Goal: Task Accomplishment & Management: Manage account settings

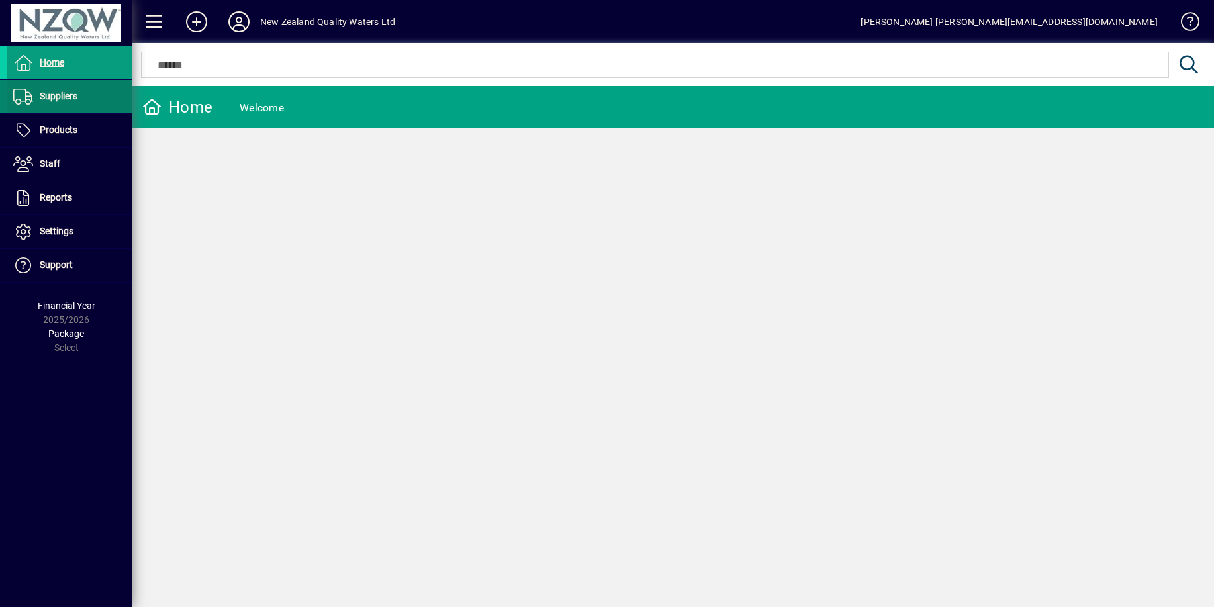
click at [105, 102] on span at bounding box center [70, 97] width 126 height 32
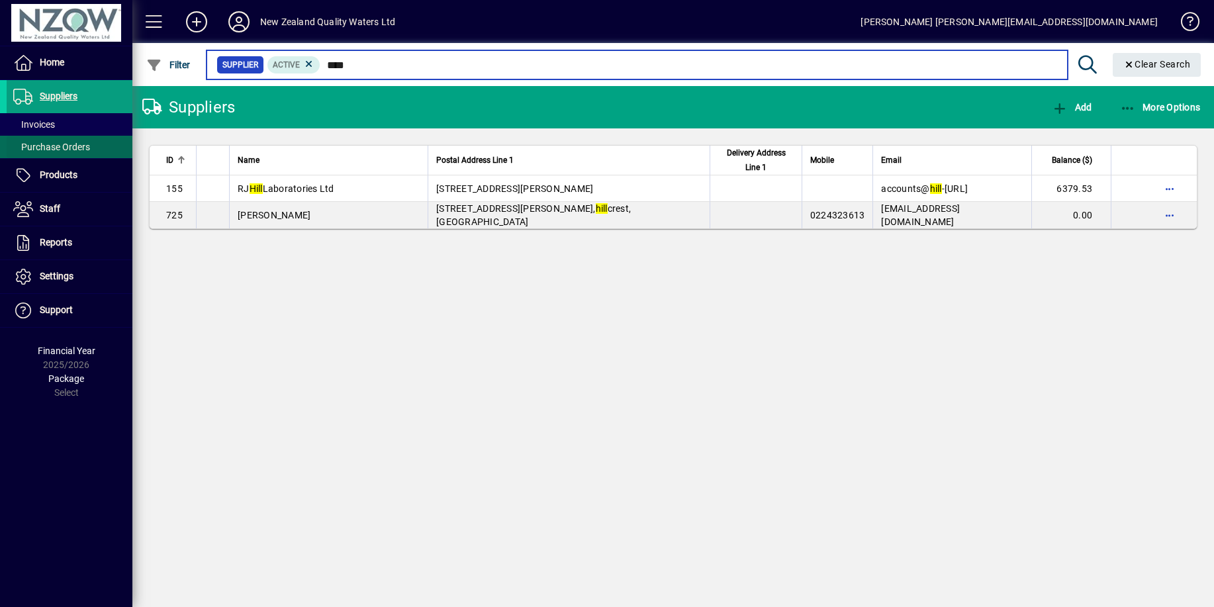
type input "****"
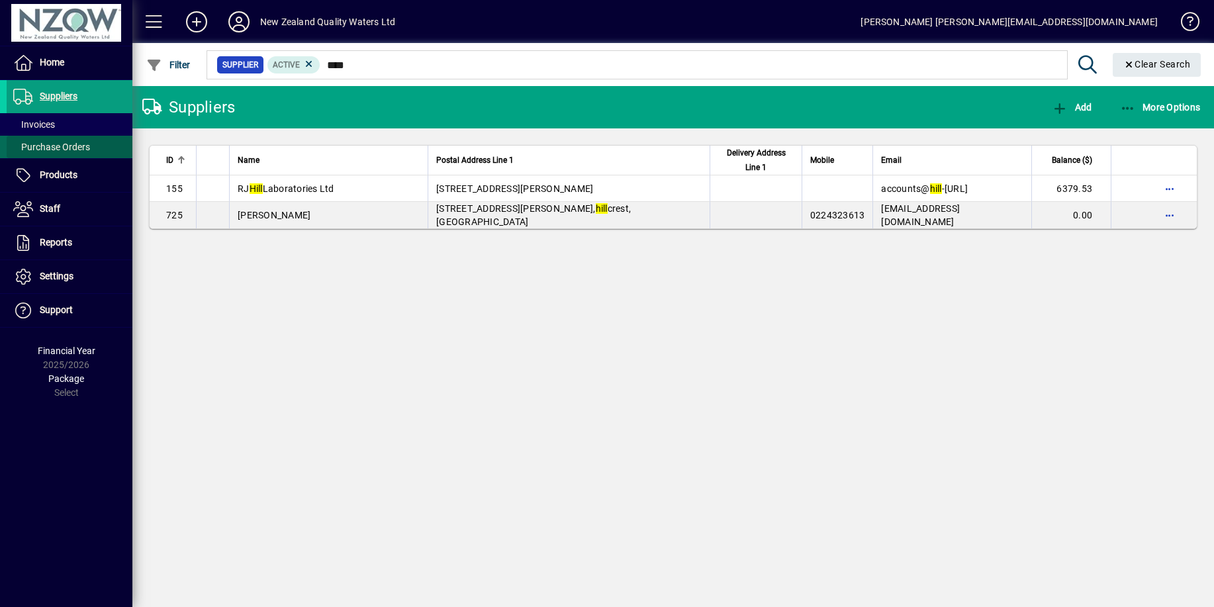
click at [100, 144] on span at bounding box center [70, 147] width 126 height 32
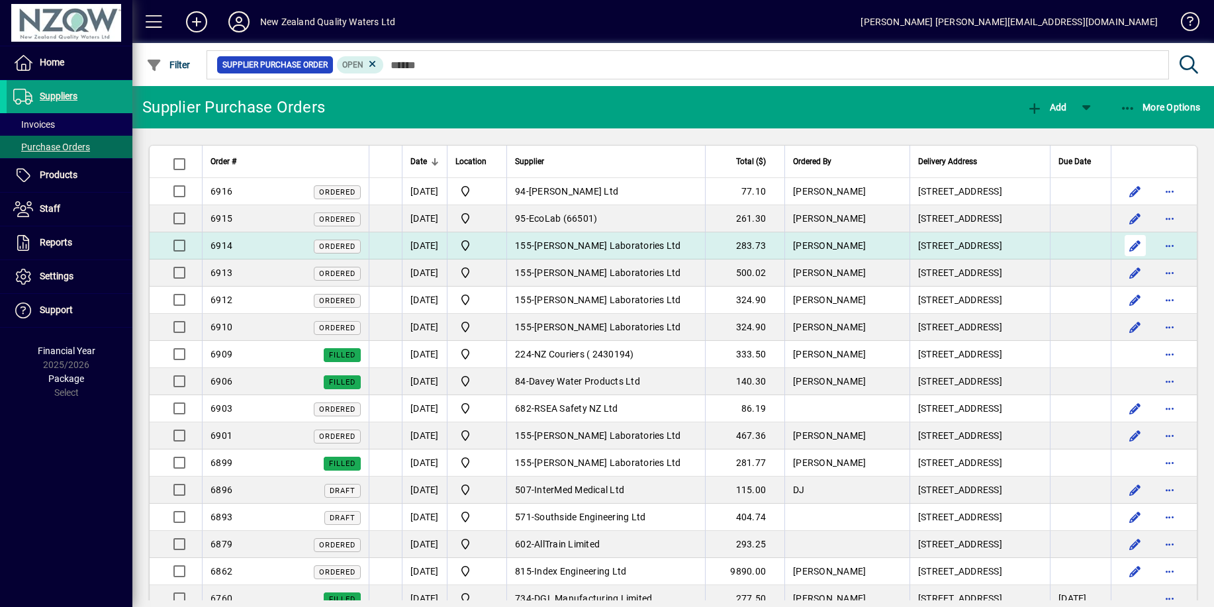
click at [1128, 246] on span "button" at bounding box center [1136, 246] width 32 height 32
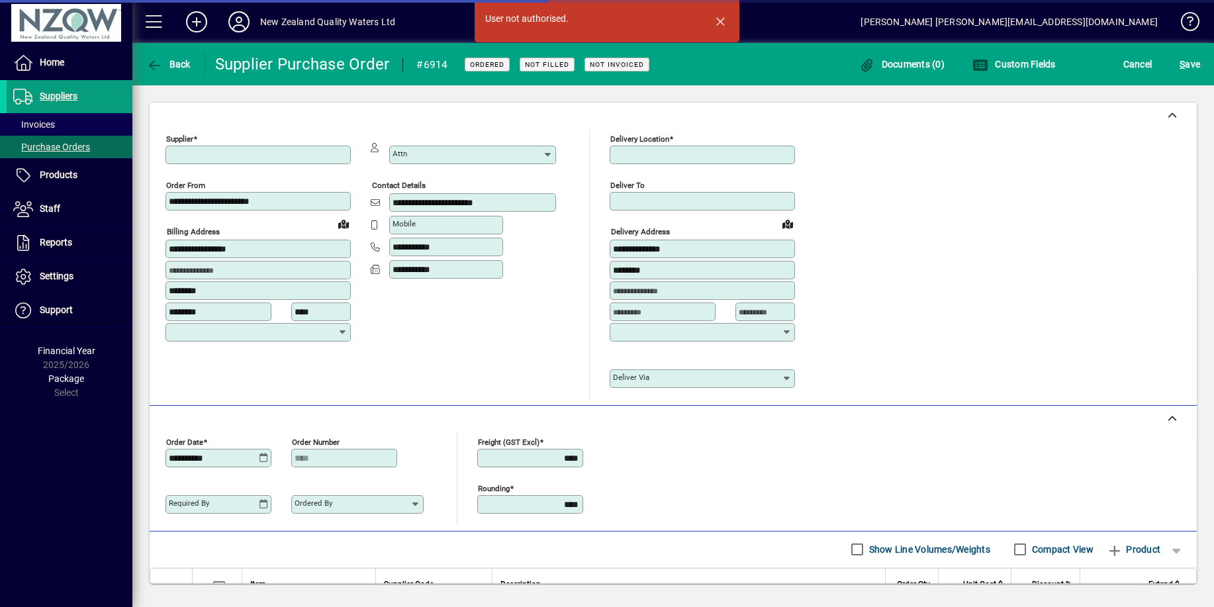
type input "**********"
type input "*********"
type input "**********"
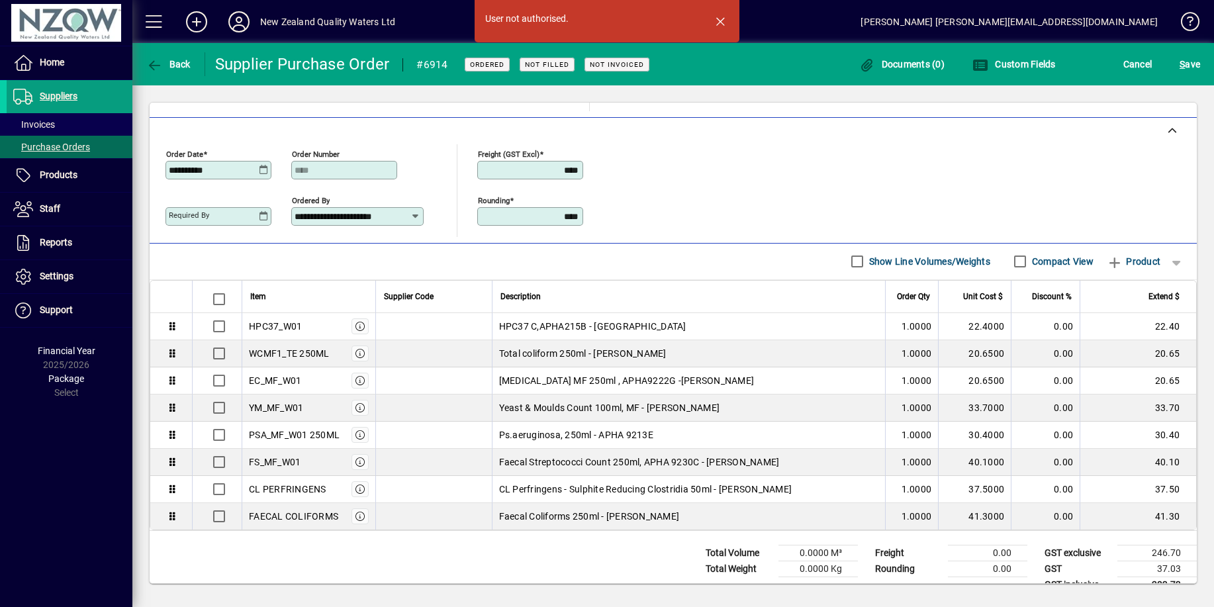
scroll to position [310, 0]
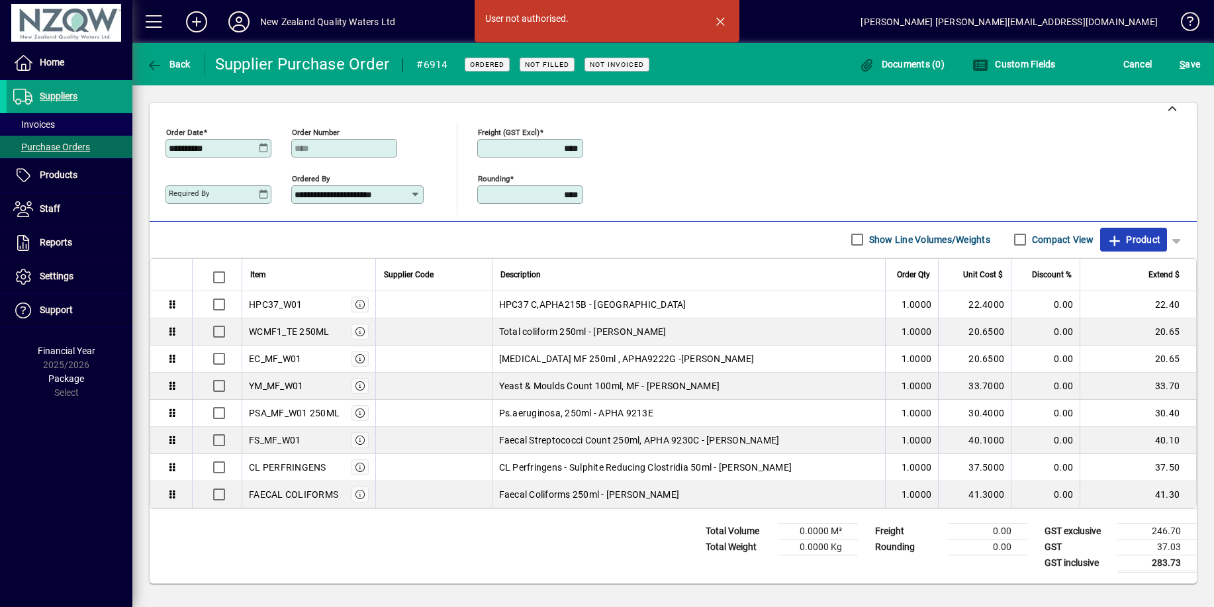
click at [1142, 240] on span "Product" at bounding box center [1134, 239] width 54 height 21
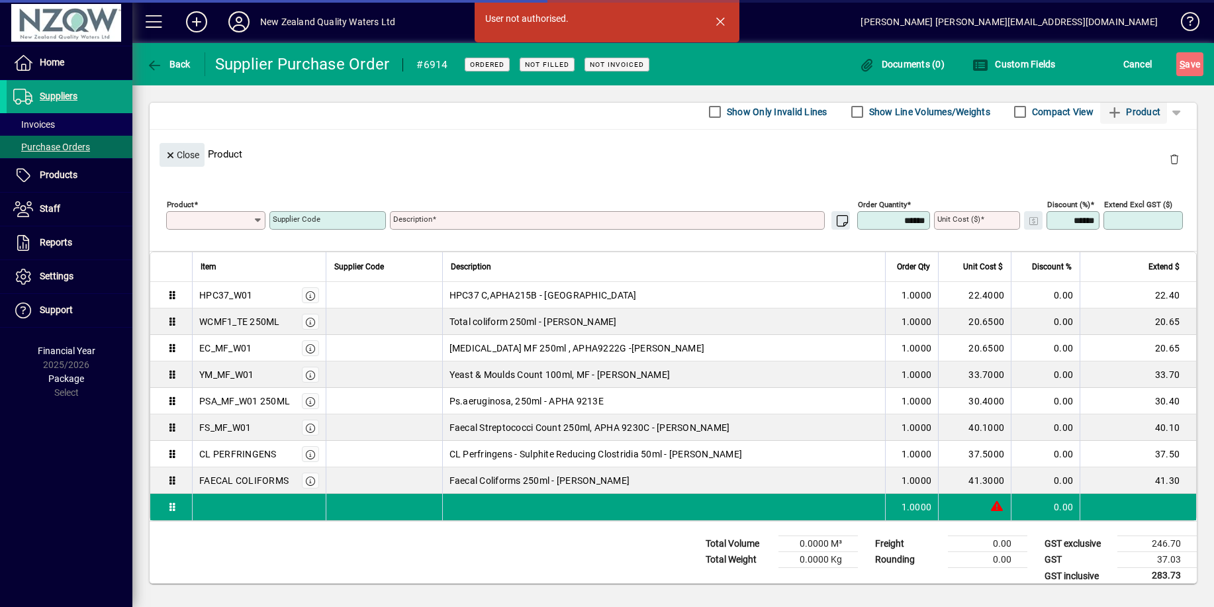
scroll to position [102, 0]
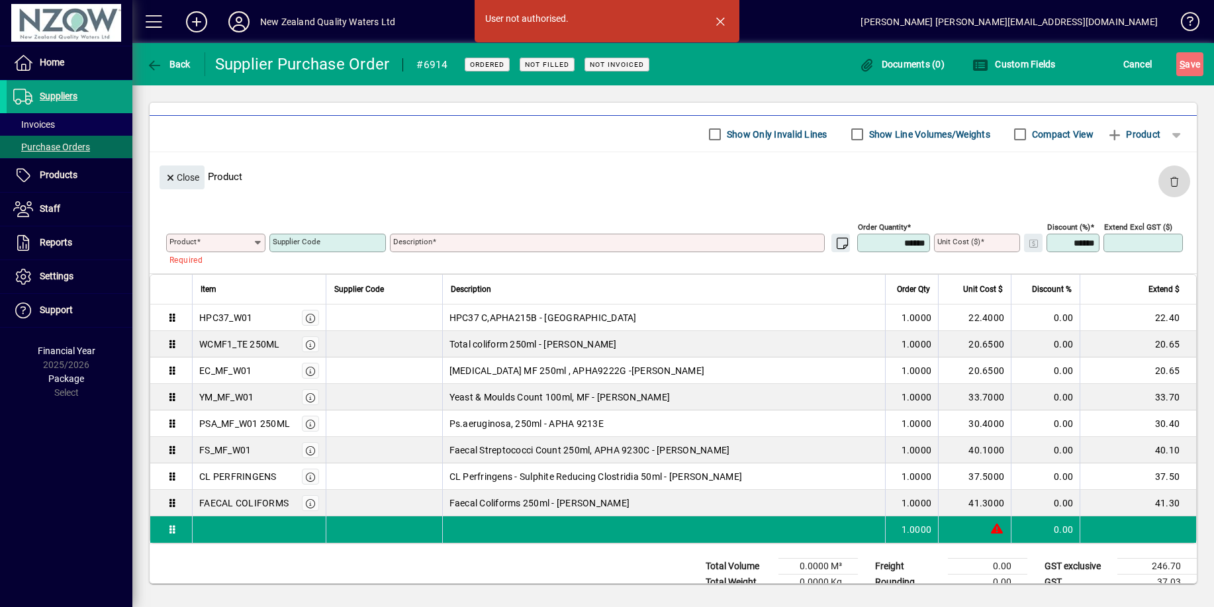
click at [1168, 185] on span "button" at bounding box center [1175, 182] width 32 height 32
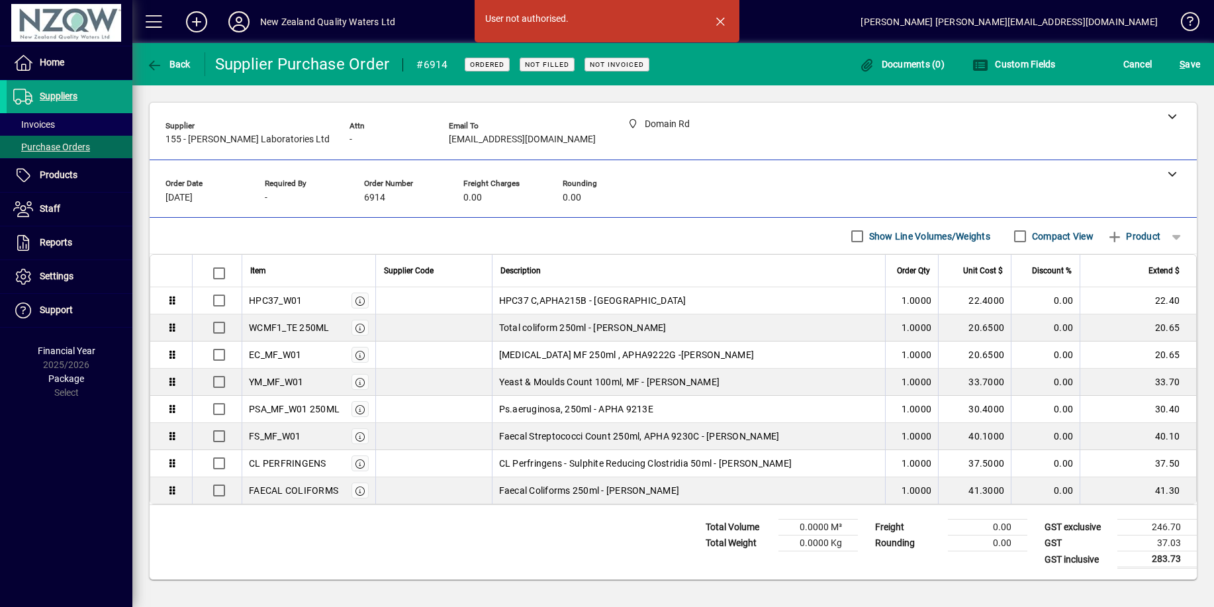
scroll to position [0, 0]
click at [1179, 238] on span "button" at bounding box center [1177, 236] width 32 height 32
click at [1179, 238] on div at bounding box center [607, 303] width 1214 height 607
click at [1139, 64] on span "Cancel" at bounding box center [1138, 64] width 29 height 21
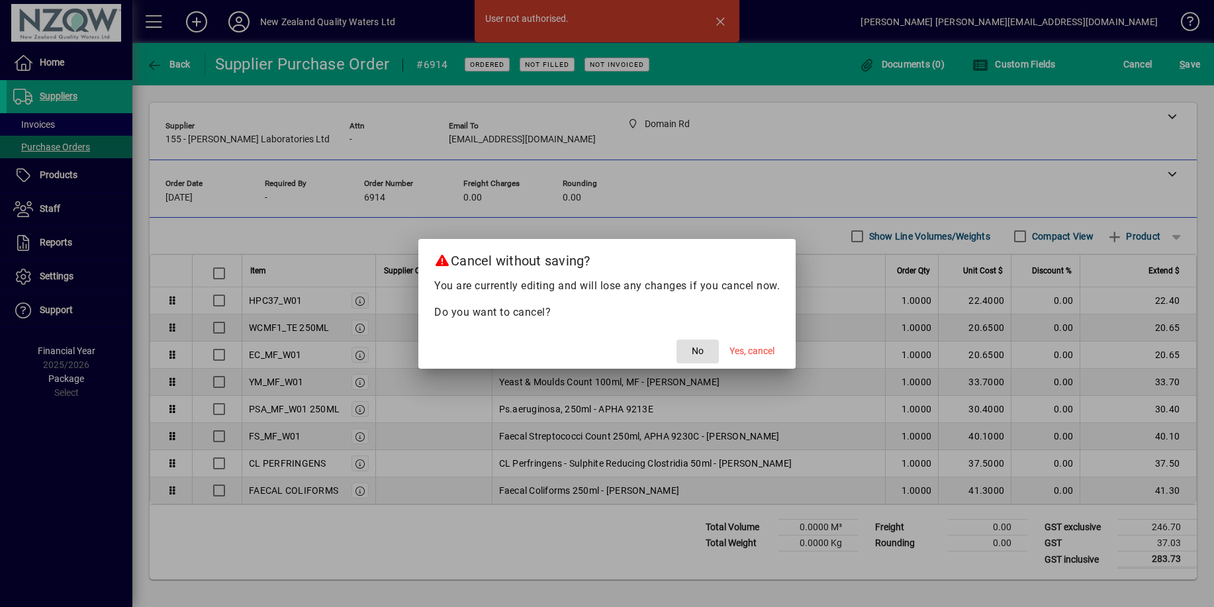
click at [700, 354] on span "No" at bounding box center [698, 351] width 12 height 14
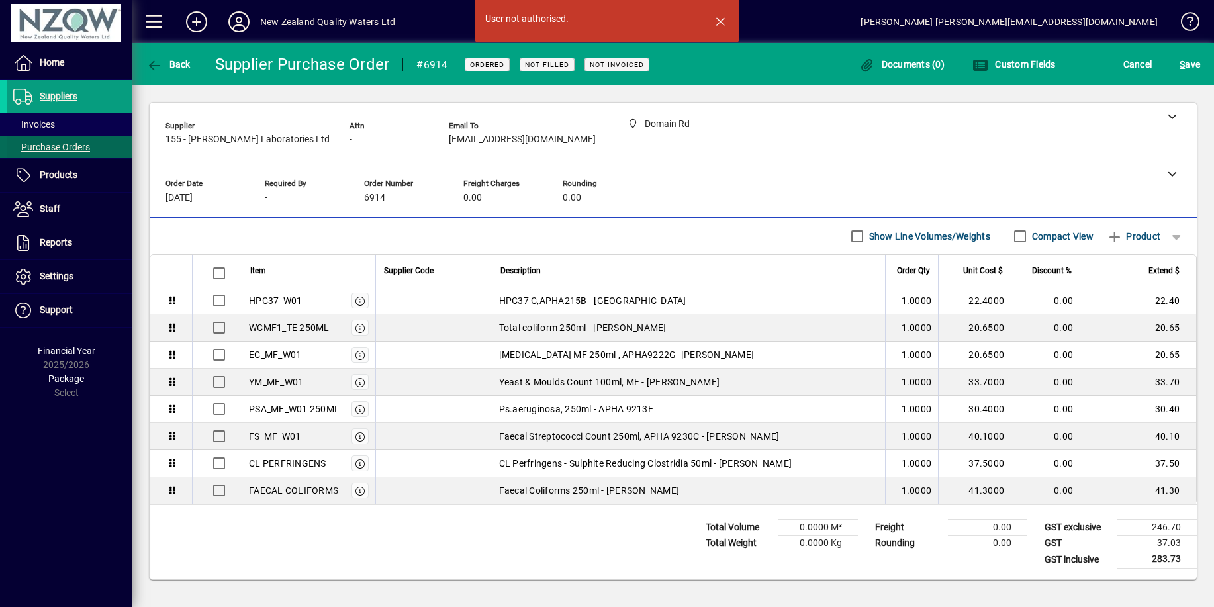
click at [87, 144] on span "Purchase Orders" at bounding box center [51, 147] width 77 height 11
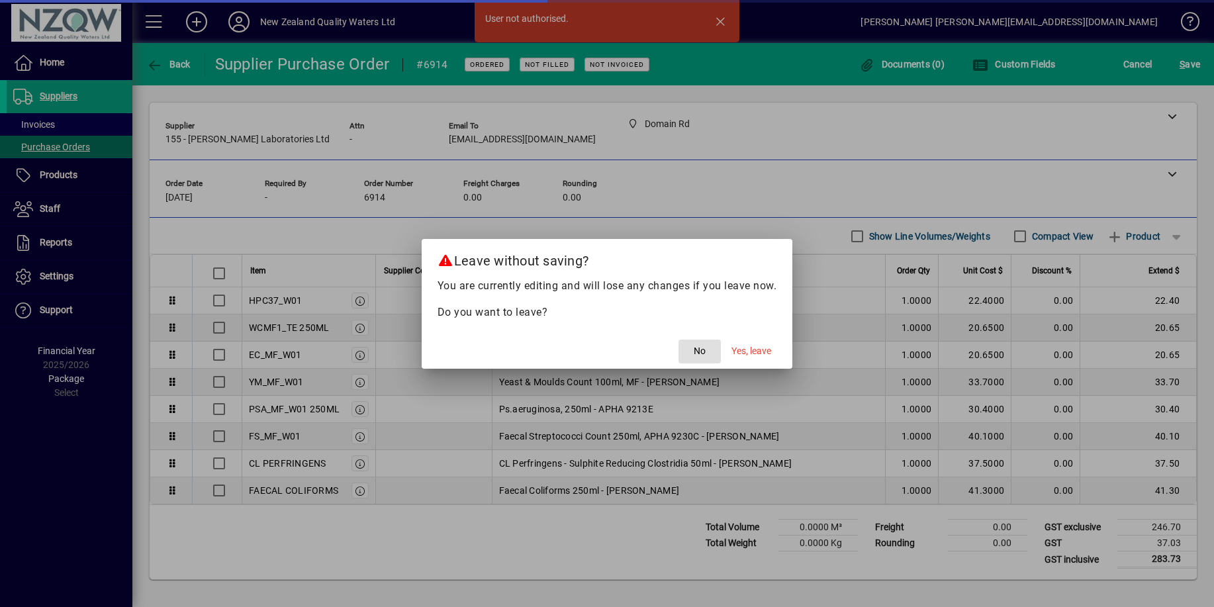
click at [704, 354] on span "No" at bounding box center [700, 351] width 12 height 14
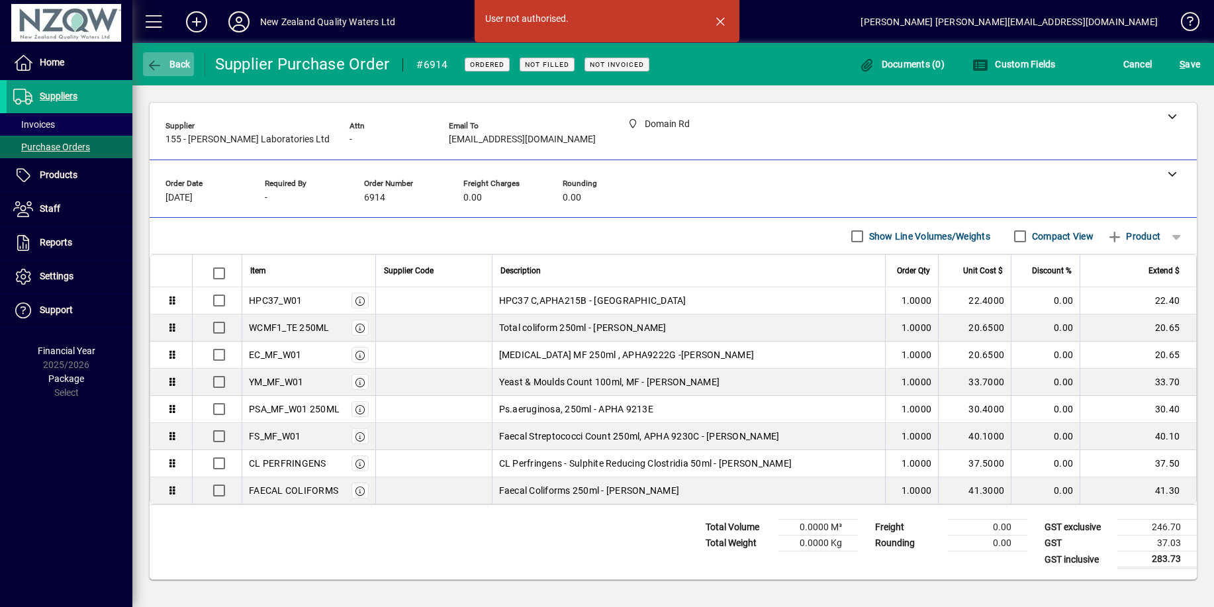
click at [173, 61] on span "Back" at bounding box center [168, 64] width 44 height 11
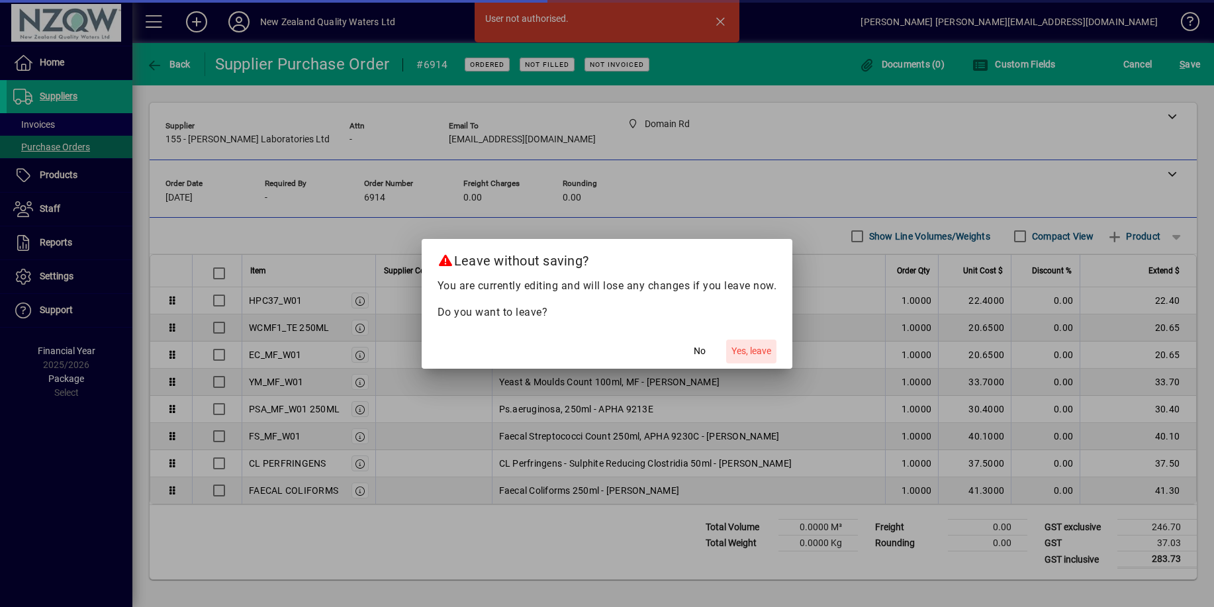
click at [753, 350] on span "Yes, leave" at bounding box center [752, 351] width 40 height 14
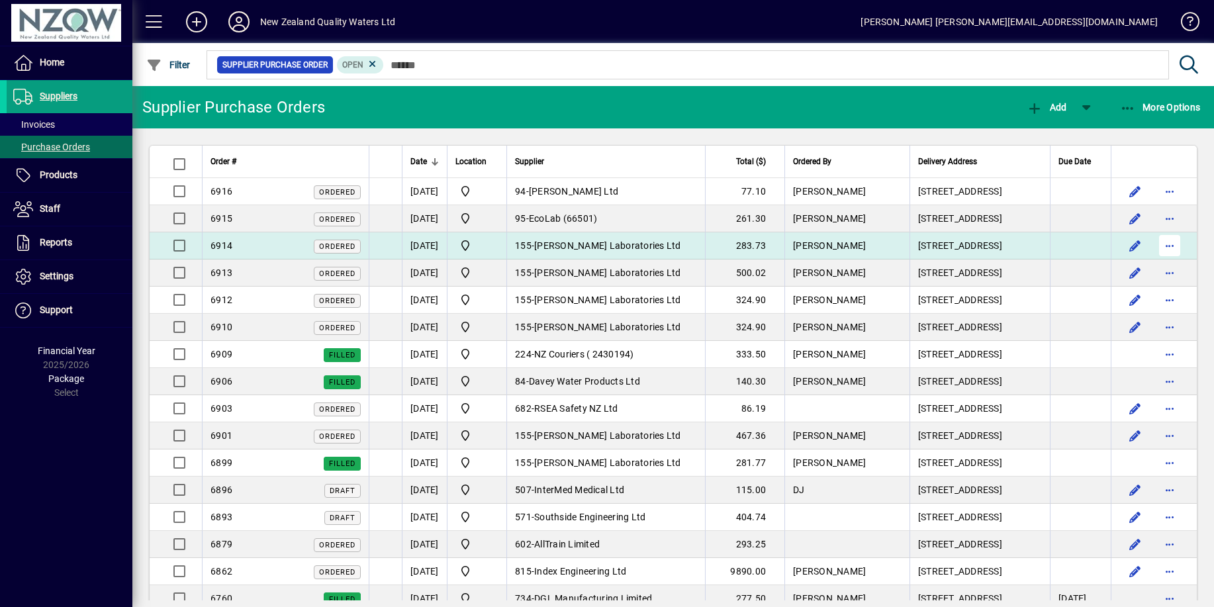
click at [1163, 244] on span "button" at bounding box center [1170, 246] width 32 height 32
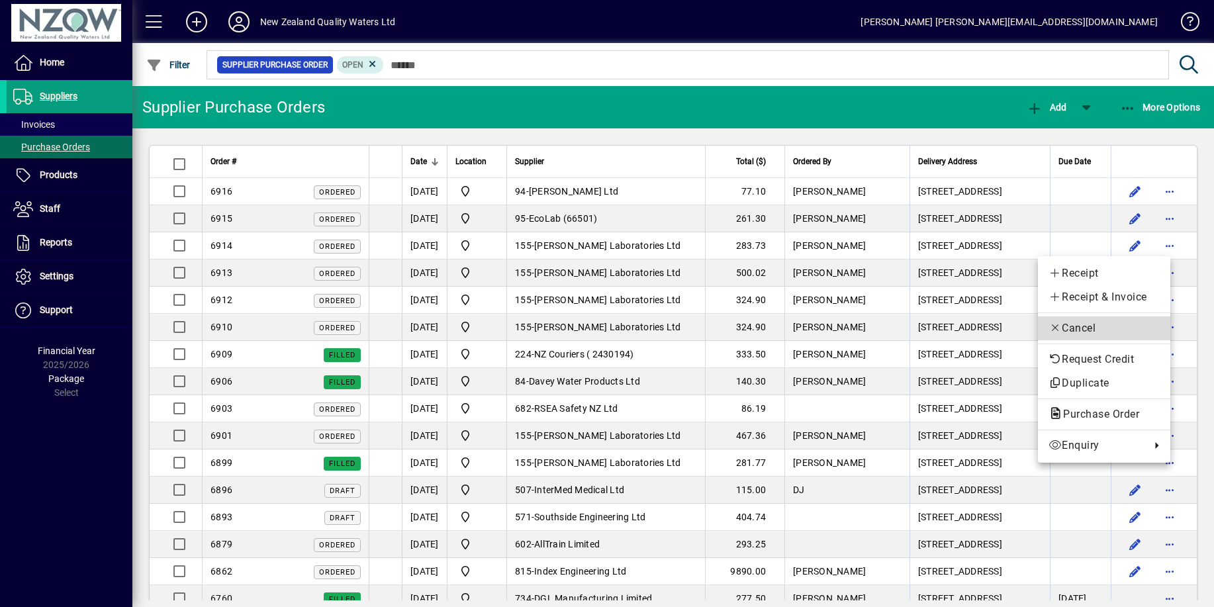
click at [1122, 324] on span "Cancel" at bounding box center [1104, 328] width 111 height 16
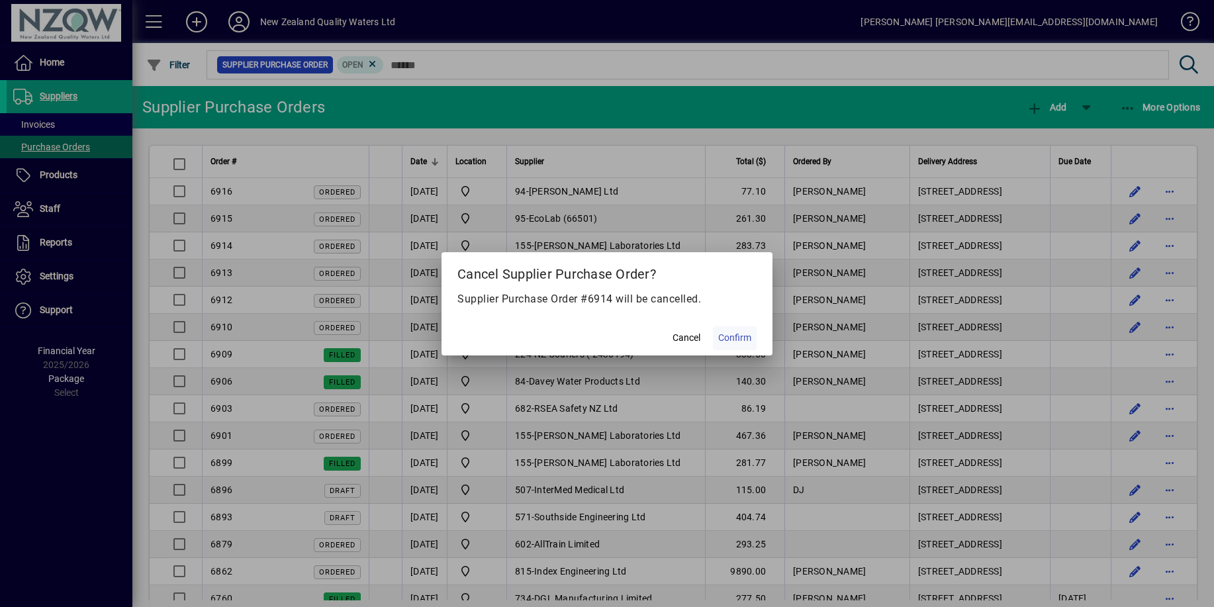
click at [738, 336] on span "Confirm" at bounding box center [734, 338] width 33 height 14
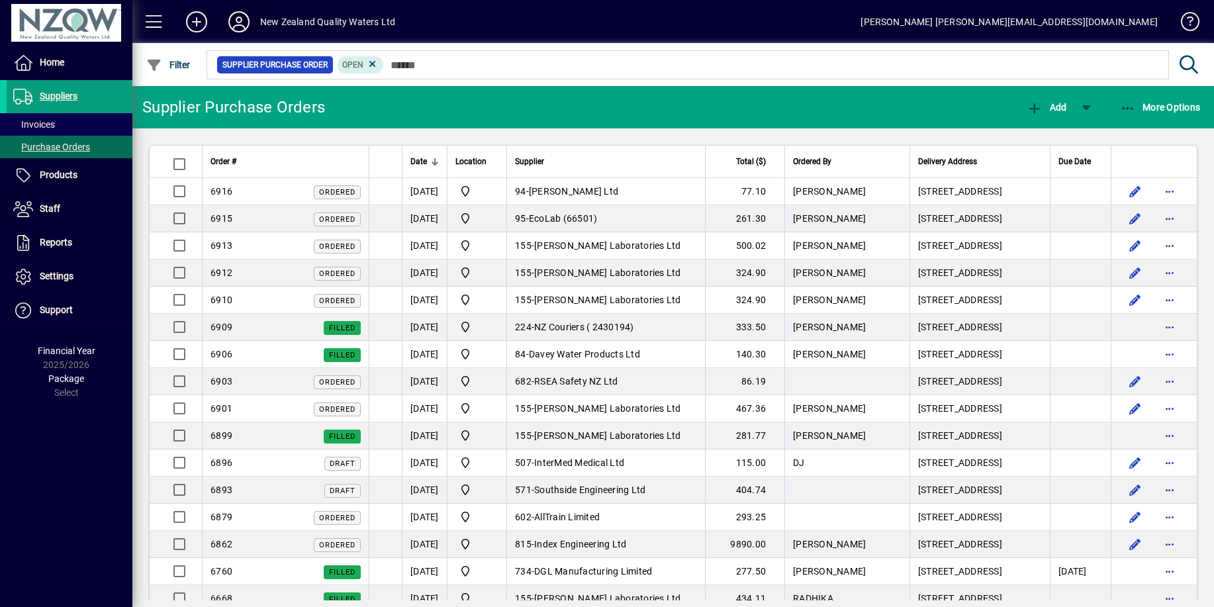
click at [242, 19] on icon at bounding box center [239, 21] width 26 height 21
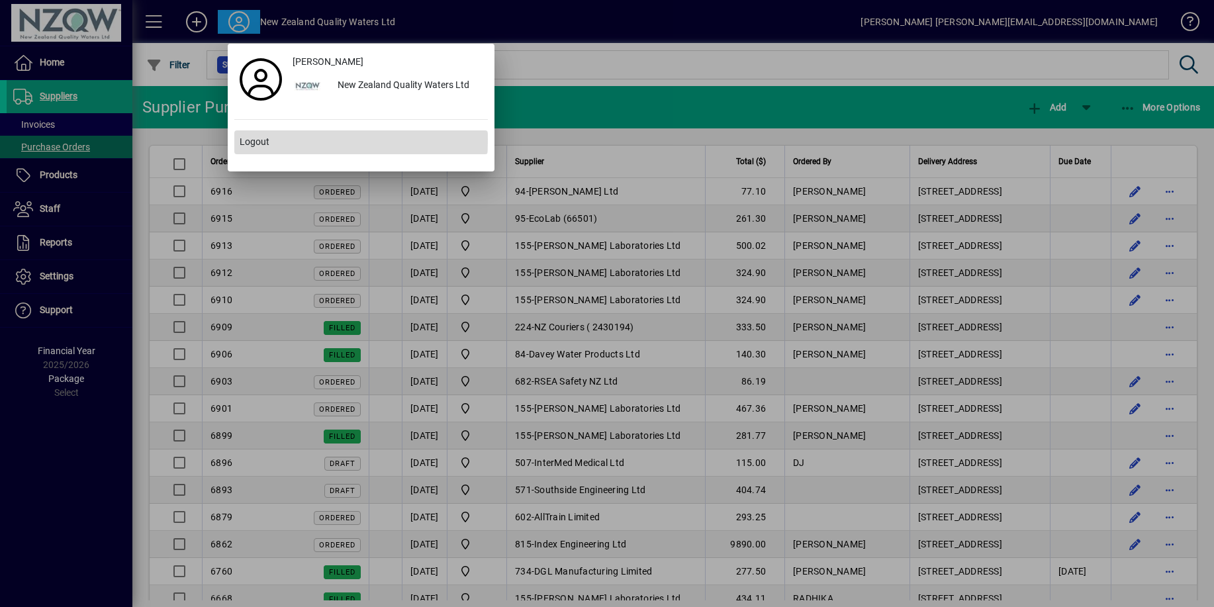
click at [253, 139] on span "Logout" at bounding box center [255, 142] width 30 height 14
